Goal: Task Accomplishment & Management: Use online tool/utility

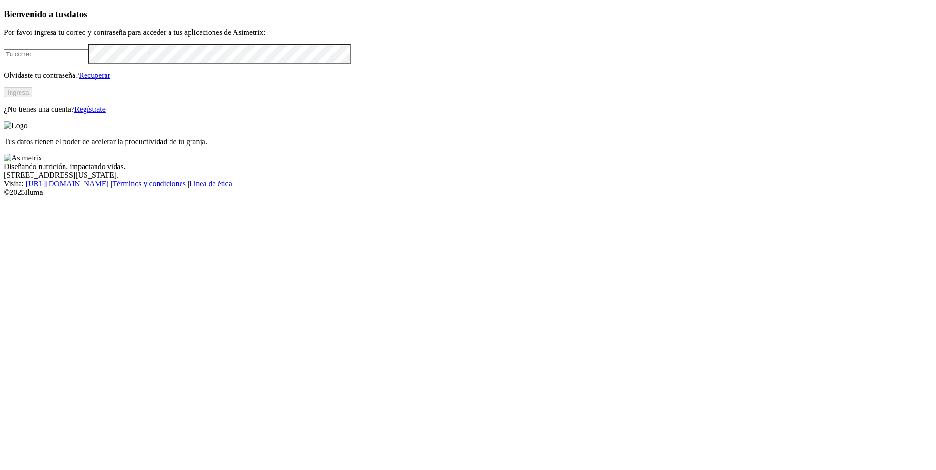
click at [88, 59] on input "email" at bounding box center [46, 54] width 85 height 10
type input "[PERSON_NAME][EMAIL_ADDRESS][PERSON_NAME][DOMAIN_NAME]"
click at [32, 97] on button "Ingresa" at bounding box center [18, 92] width 29 height 10
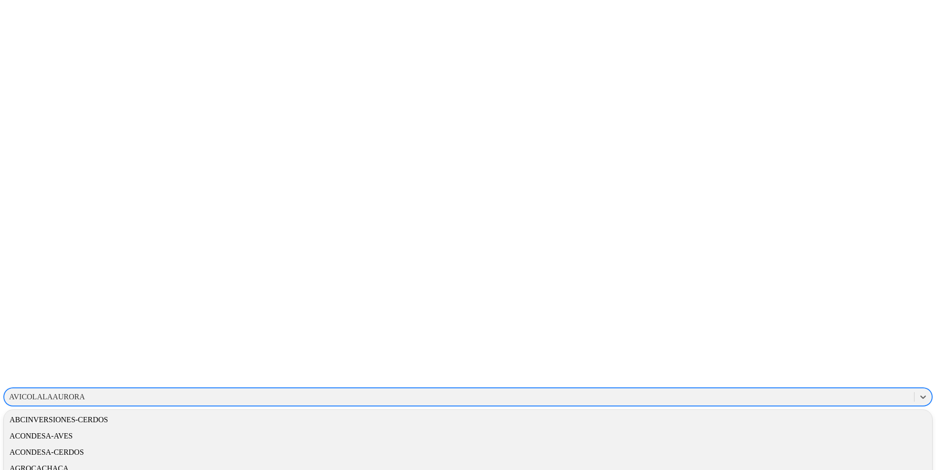
click at [85, 393] on div "AVICOLALAAURORA" at bounding box center [47, 397] width 76 height 9
type input "cerv"
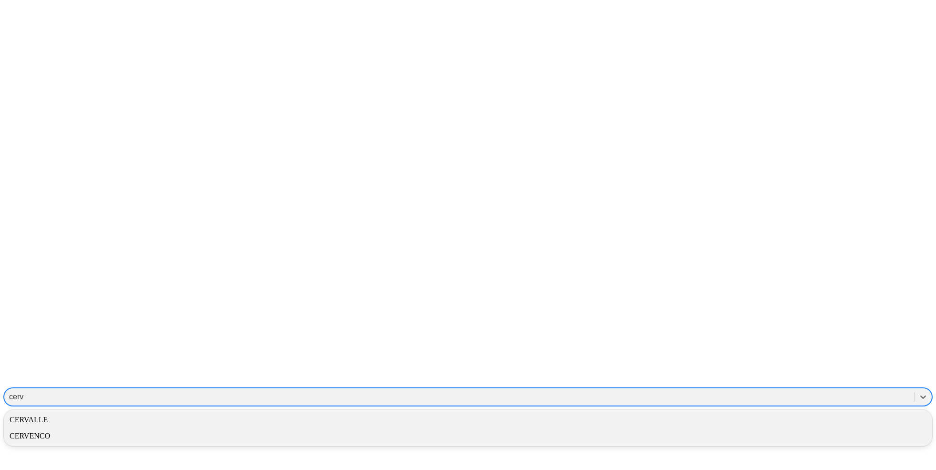
click at [742, 428] on div "CERVENCO" at bounding box center [468, 436] width 929 height 16
